Goal: Find specific page/section: Find specific page/section

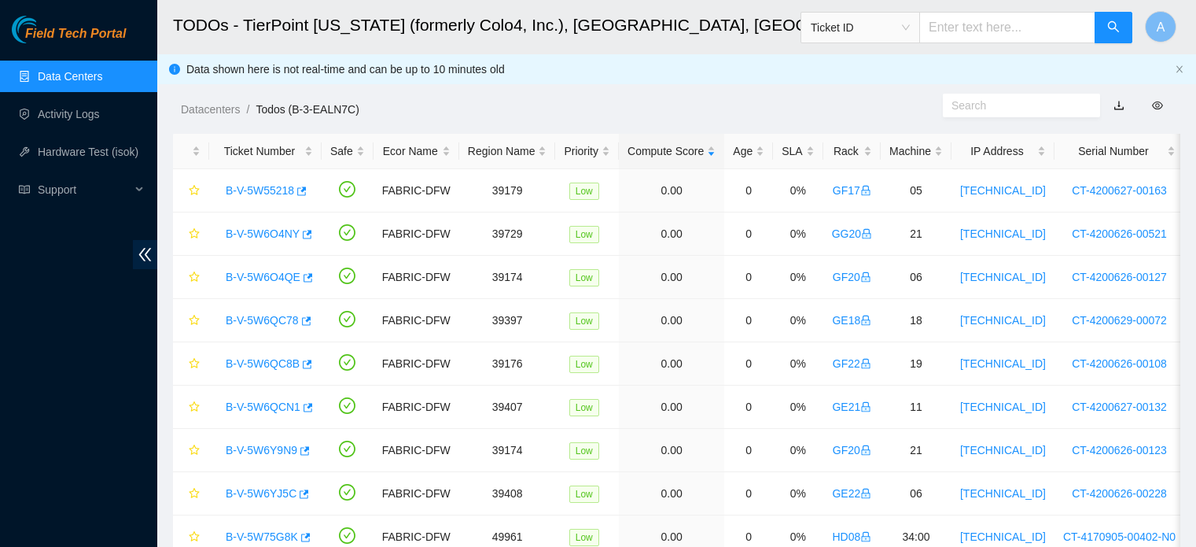
scroll to position [71, 0]
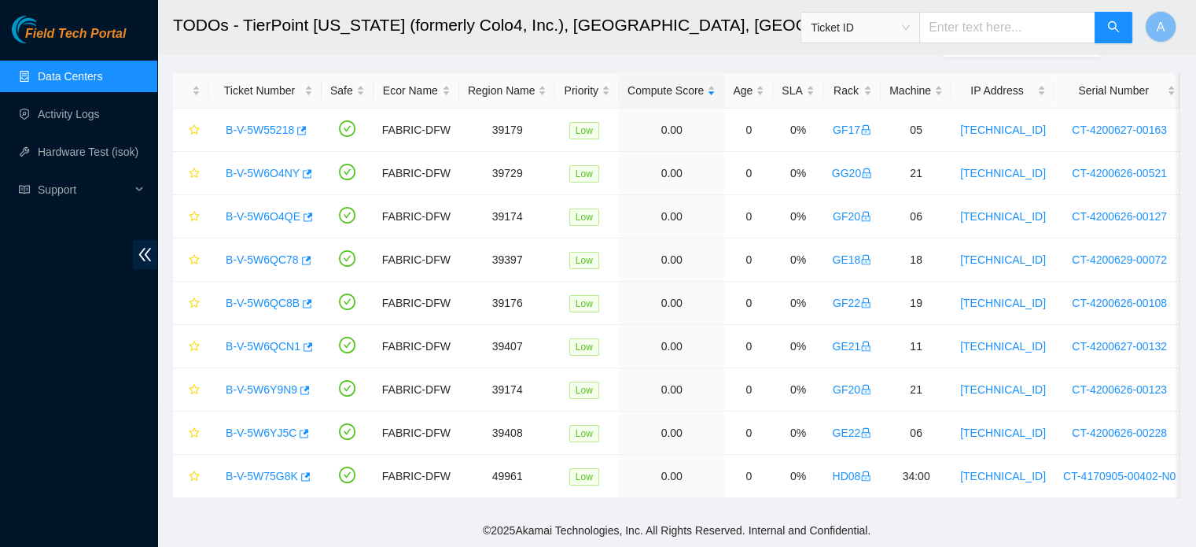
drag, startPoint x: 0, startPoint y: 0, endPoint x: 99, endPoint y: 79, distance: 126.5
click at [99, 79] on link "Data Centers" at bounding box center [70, 76] width 65 height 13
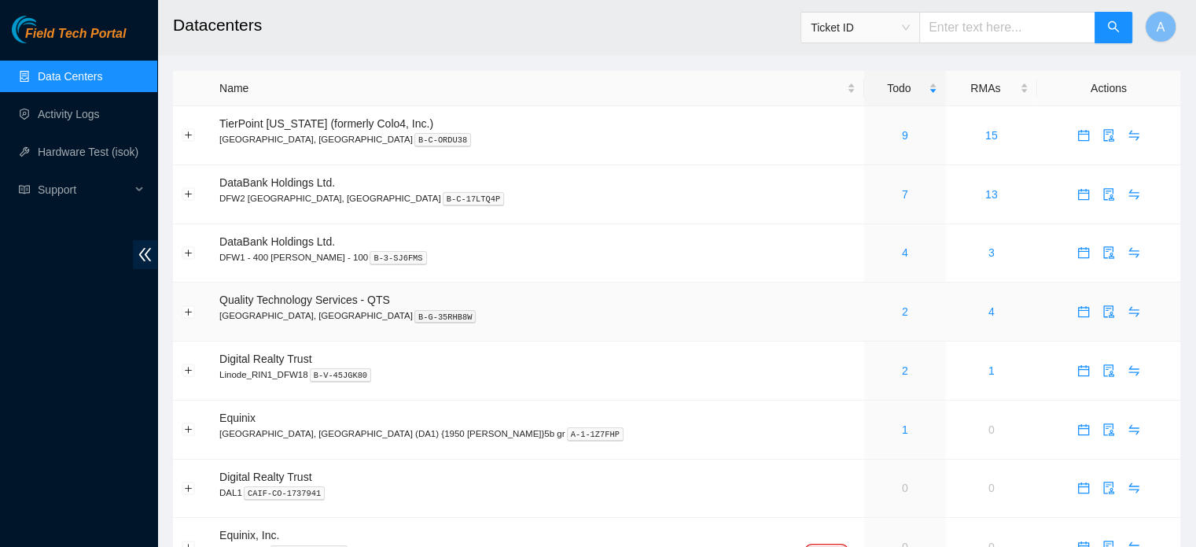
click at [873, 315] on div "2" at bounding box center [905, 311] width 65 height 17
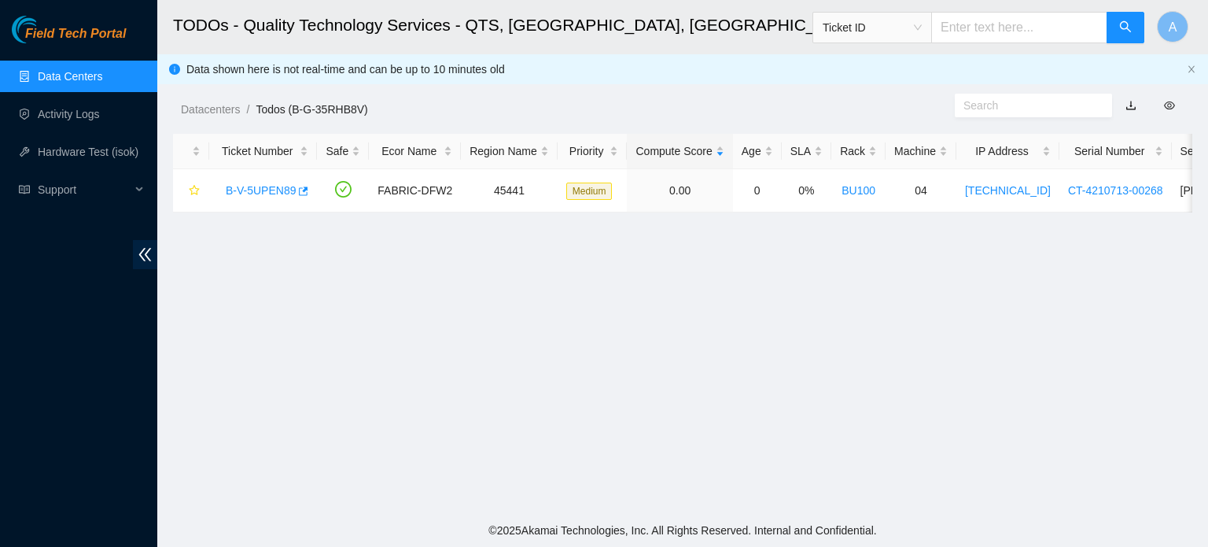
click at [94, 78] on link "Data Centers" at bounding box center [70, 76] width 65 height 13
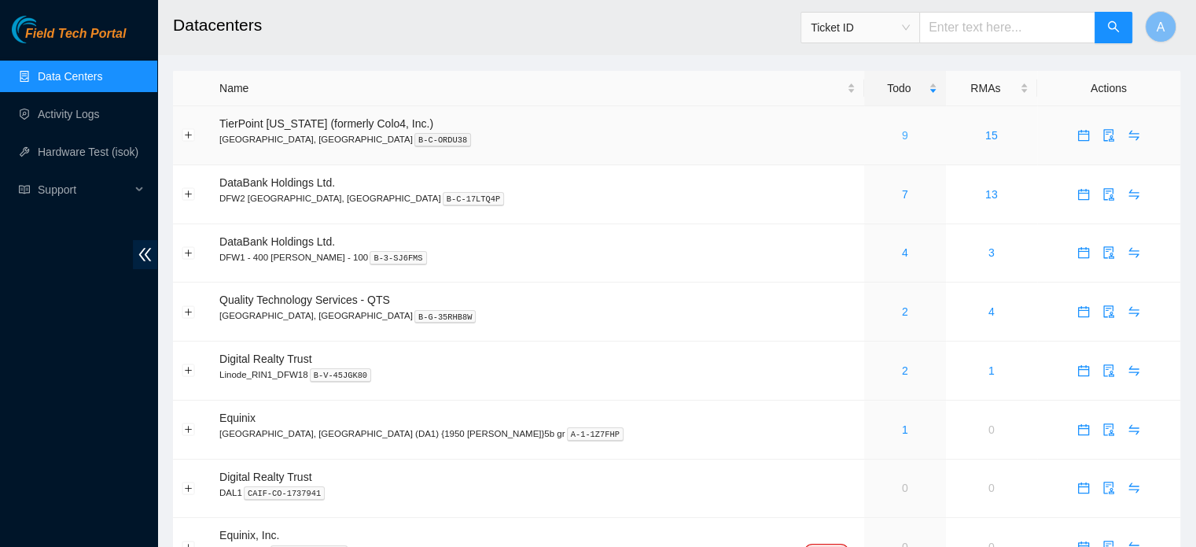
click at [902, 133] on link "9" at bounding box center [905, 135] width 6 height 13
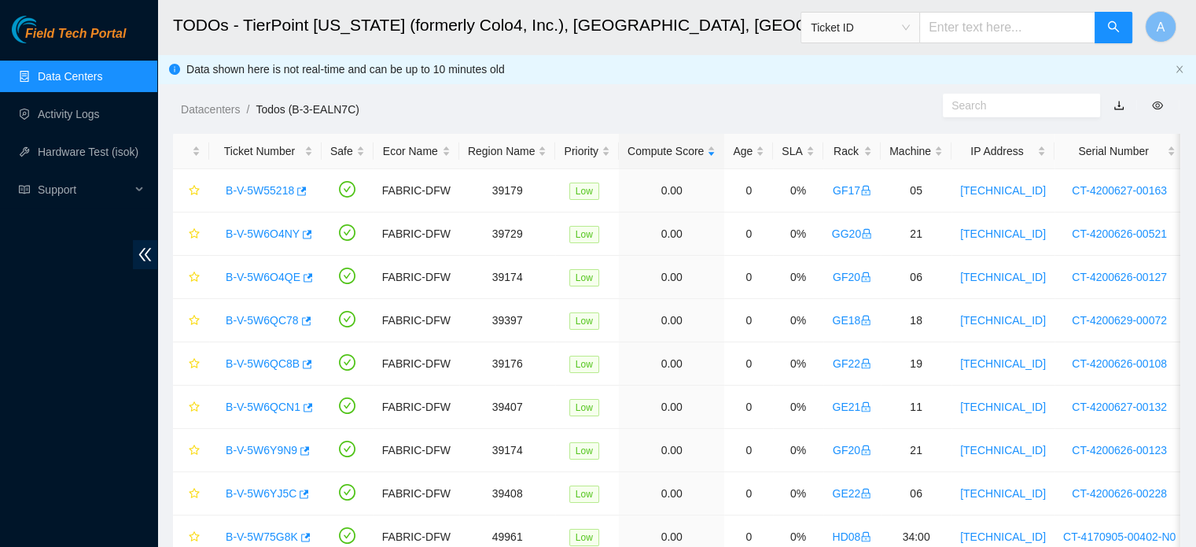
scroll to position [71, 0]
